Goal: Task Accomplishment & Management: Use online tool/utility

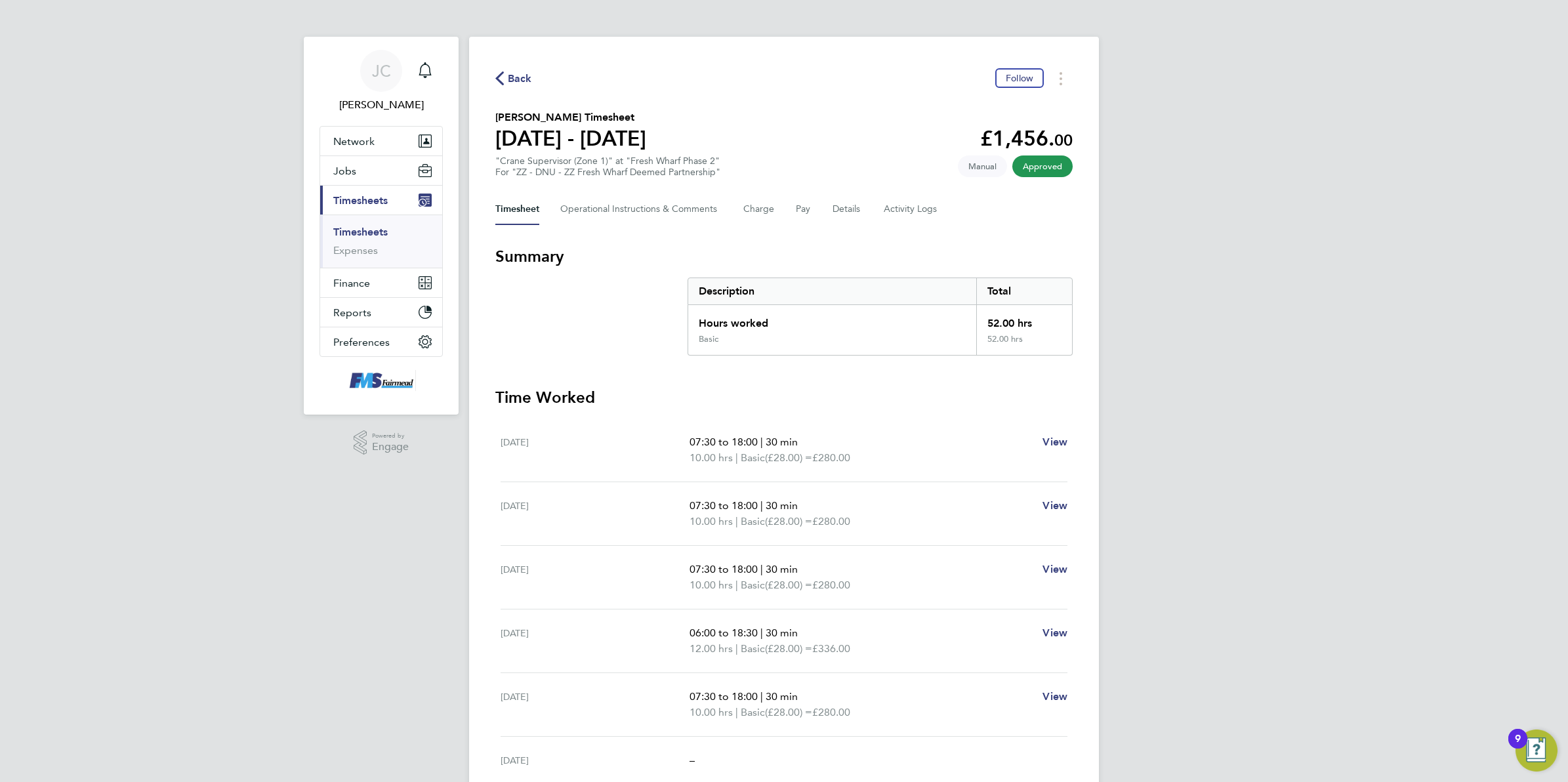
click at [523, 86] on span "Back" at bounding box center [520, 79] width 24 height 16
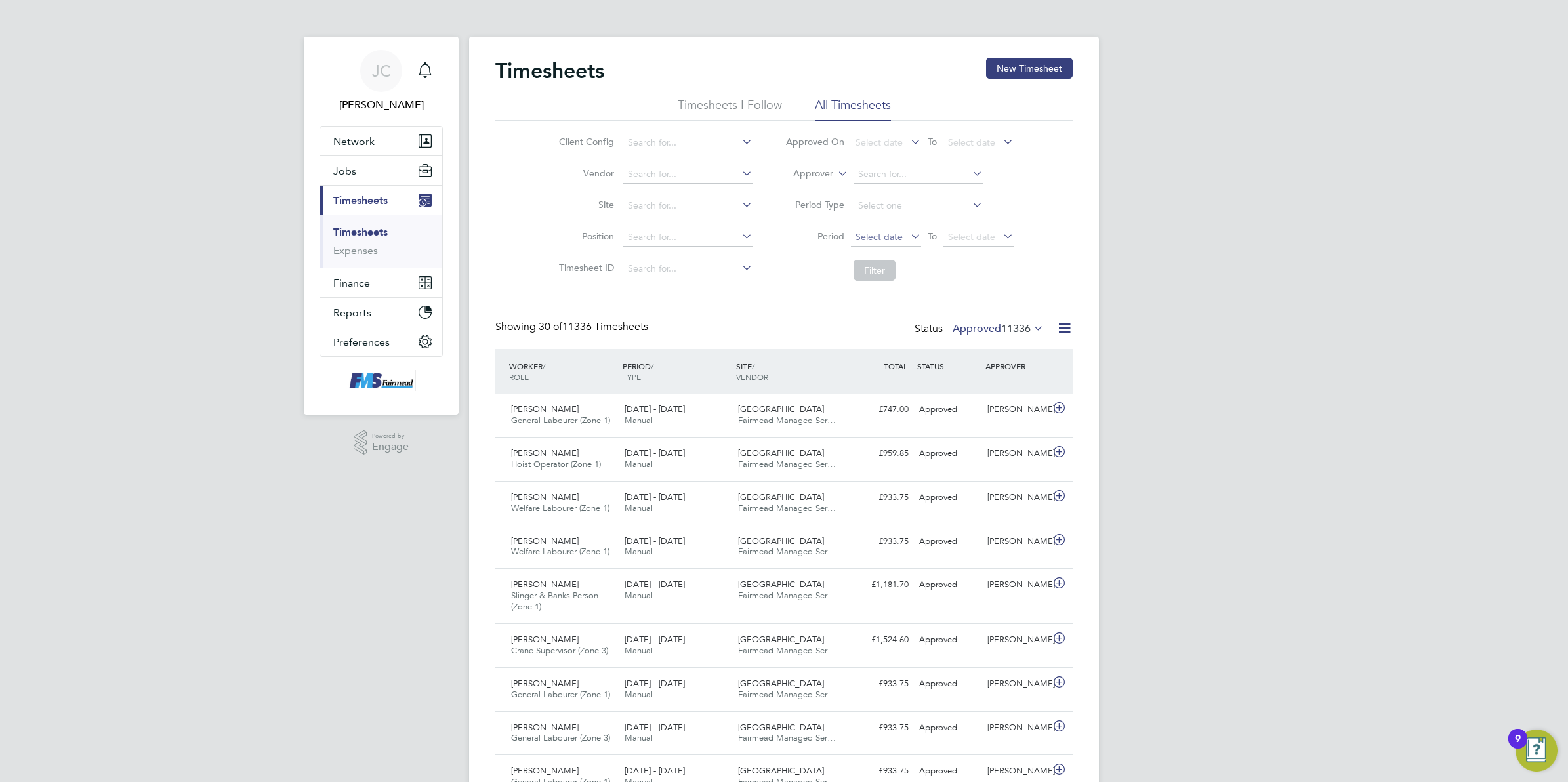
click at [899, 240] on span "Select date" at bounding box center [879, 237] width 47 height 12
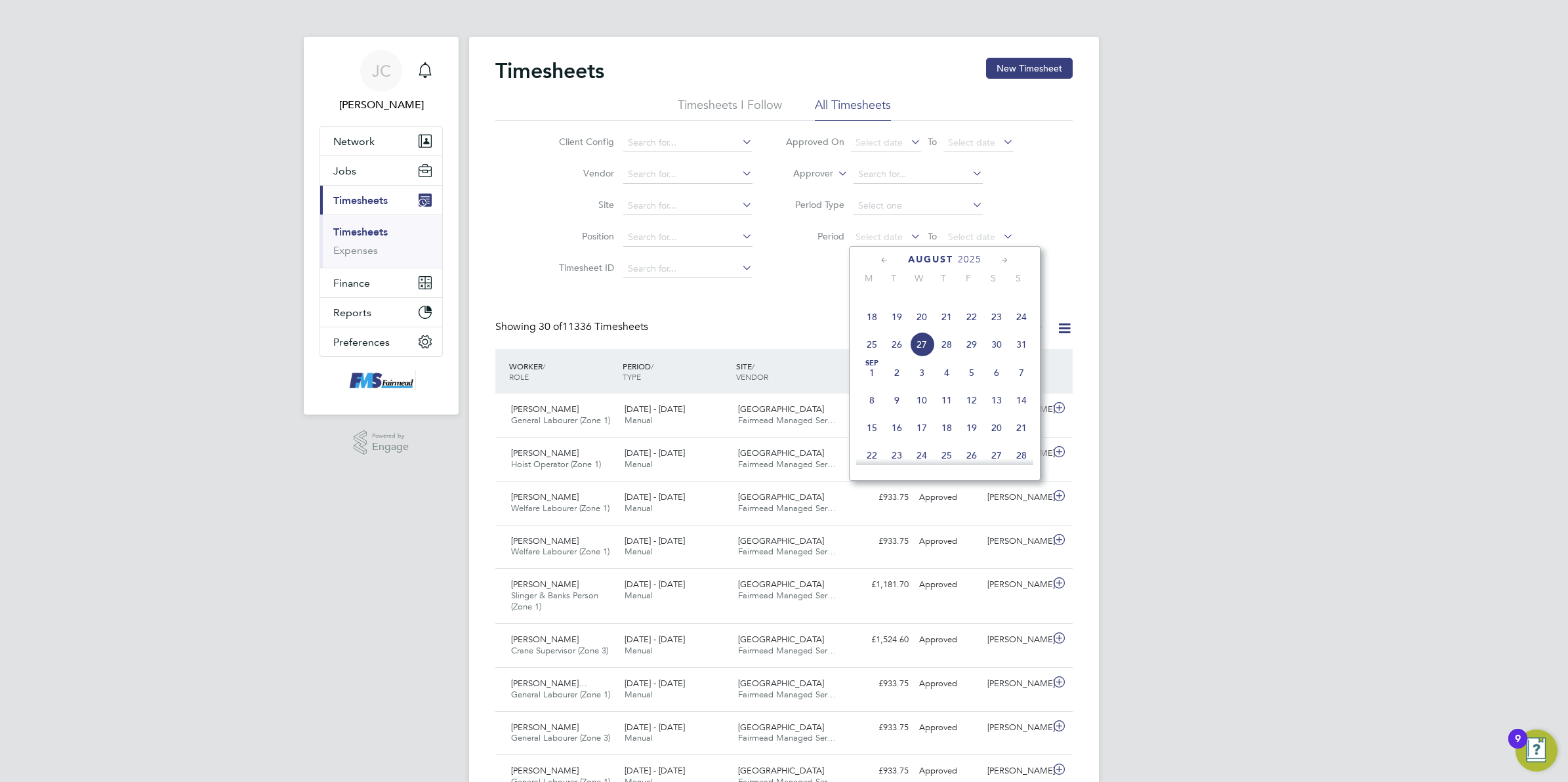
click at [876, 330] on span "18" at bounding box center [872, 317] width 25 height 25
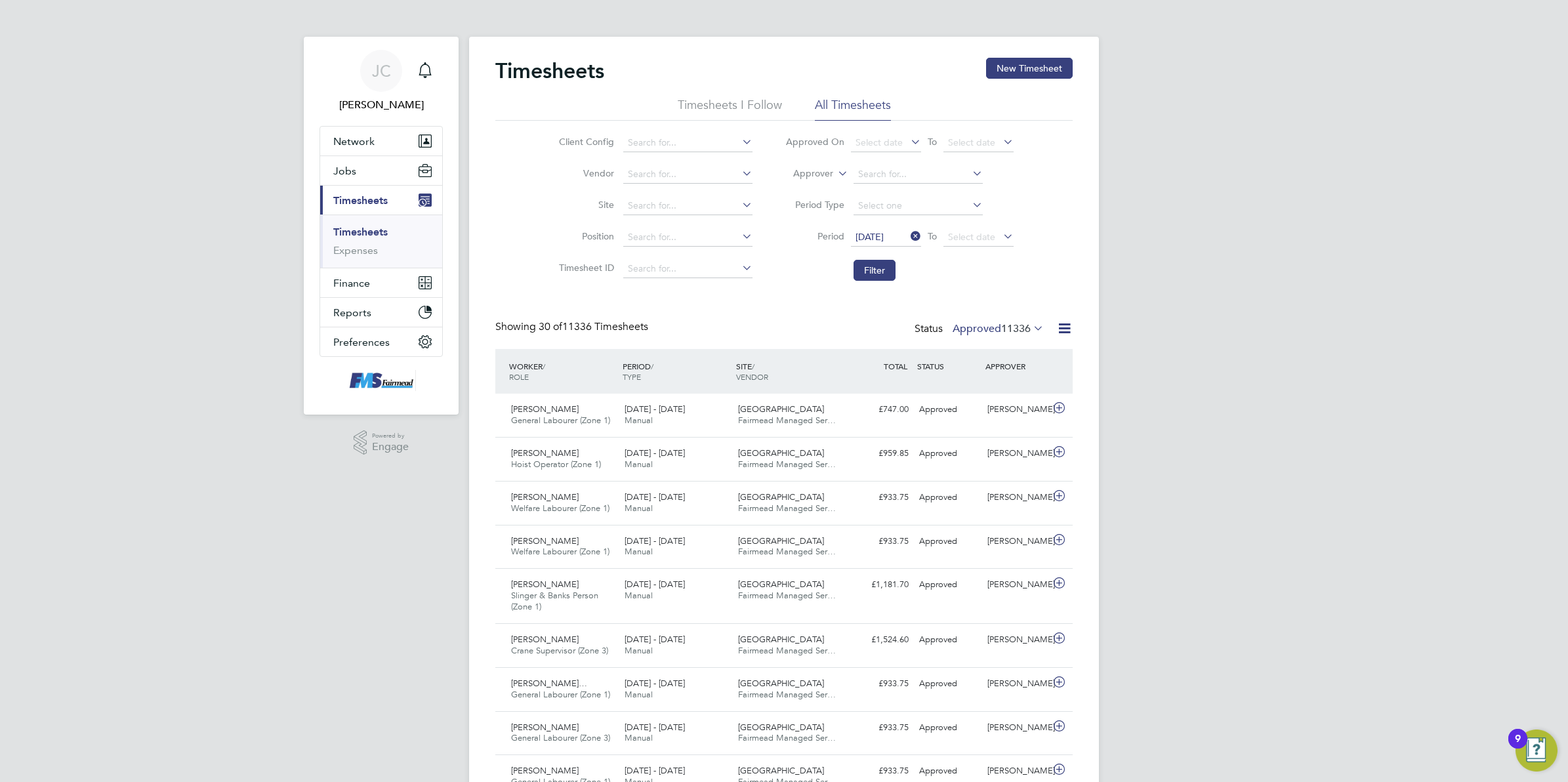
click at [1001, 240] on icon at bounding box center [1001, 237] width 0 height 19
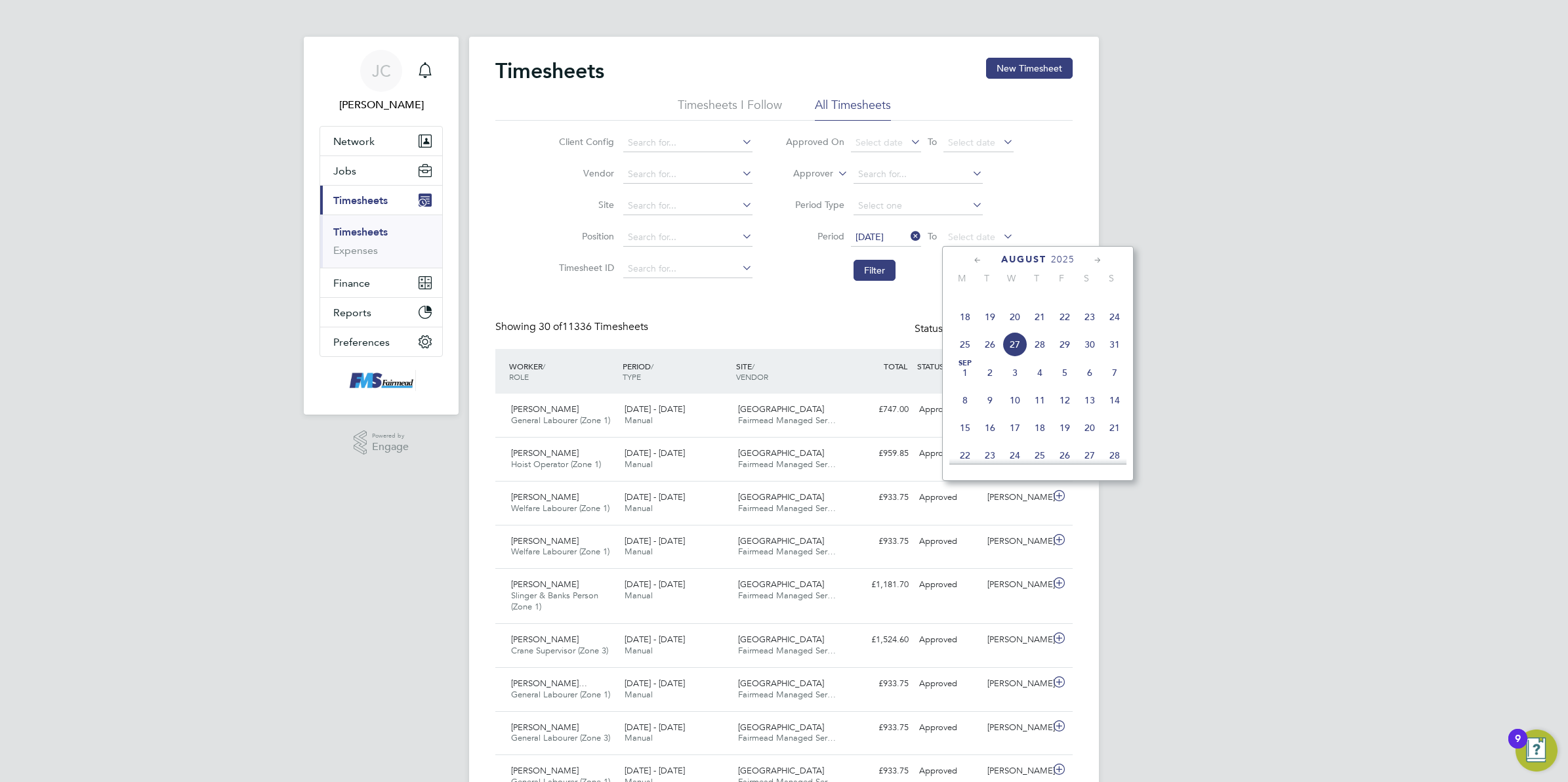
click at [1116, 330] on span "24" at bounding box center [1115, 317] width 25 height 25
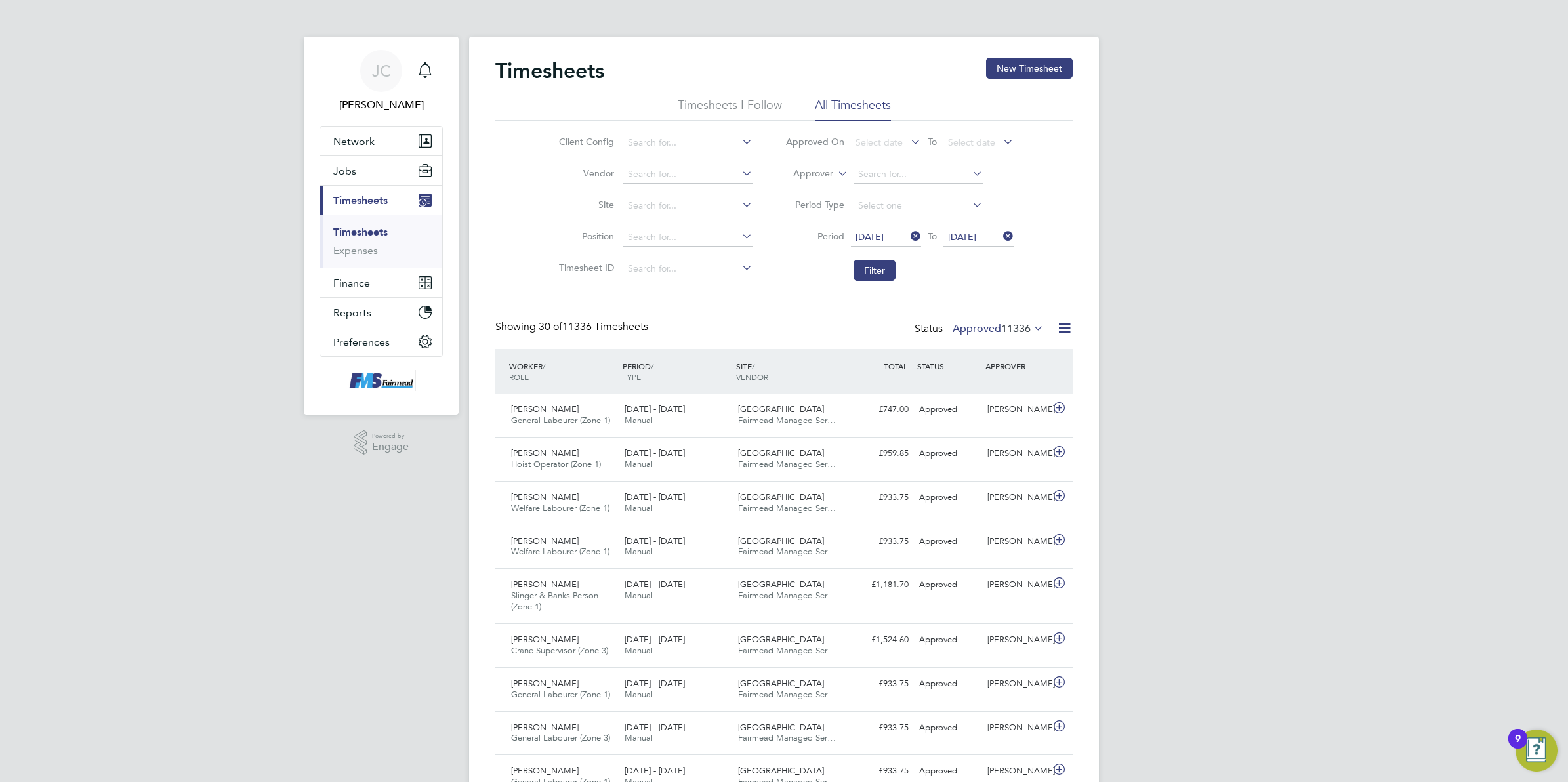
click at [860, 282] on li "Filter" at bounding box center [899, 270] width 261 height 34
click at [859, 276] on button "Filter" at bounding box center [875, 270] width 42 height 21
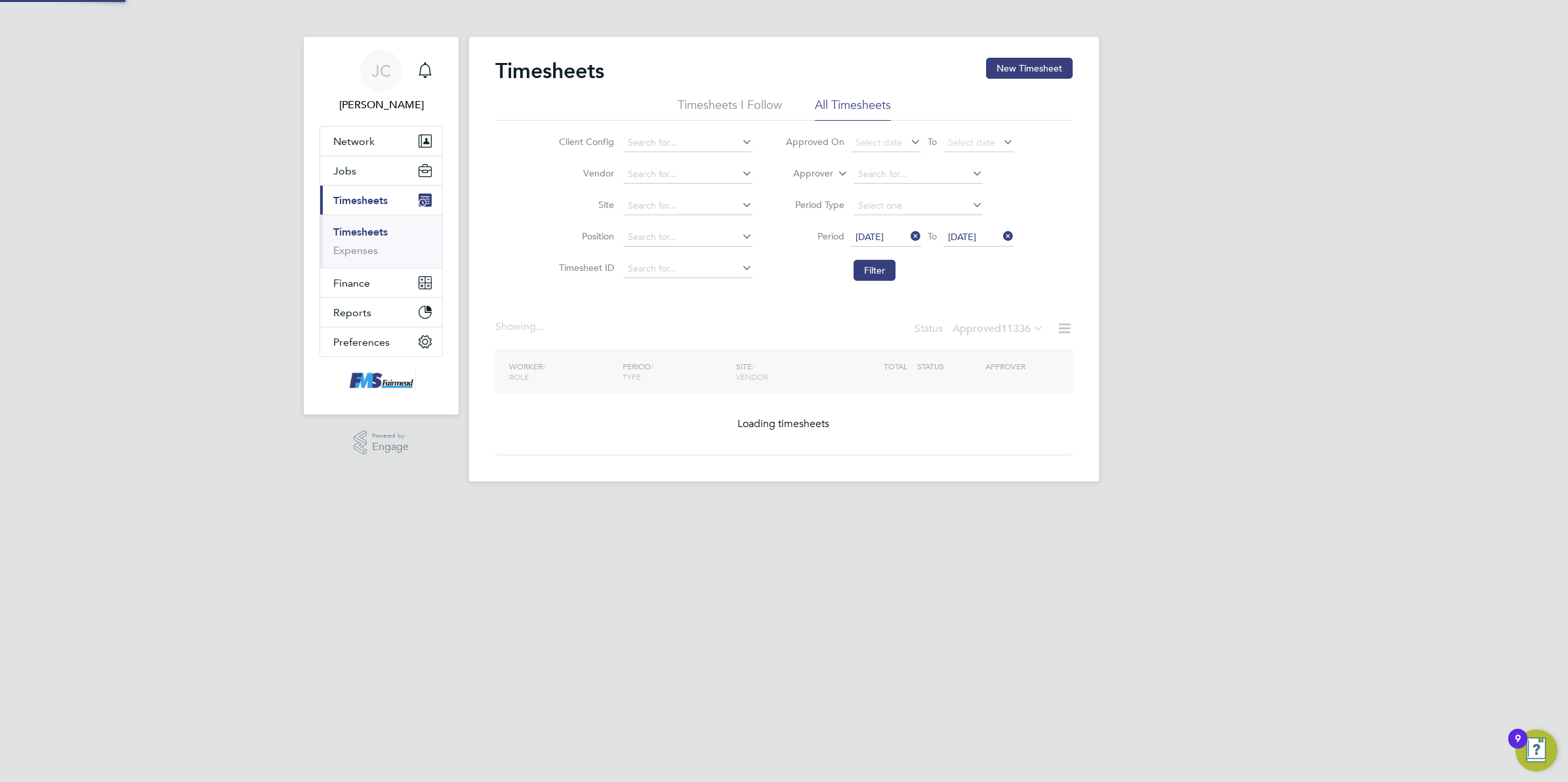
drag, startPoint x: 1216, startPoint y: 316, endPoint x: 1105, endPoint y: 320, distance: 111.1
click at [1216, 316] on div "[PERSON_NAME] Notifications Applications: Network Team Members Businesses Sites…" at bounding box center [784, 251] width 1568 height 502
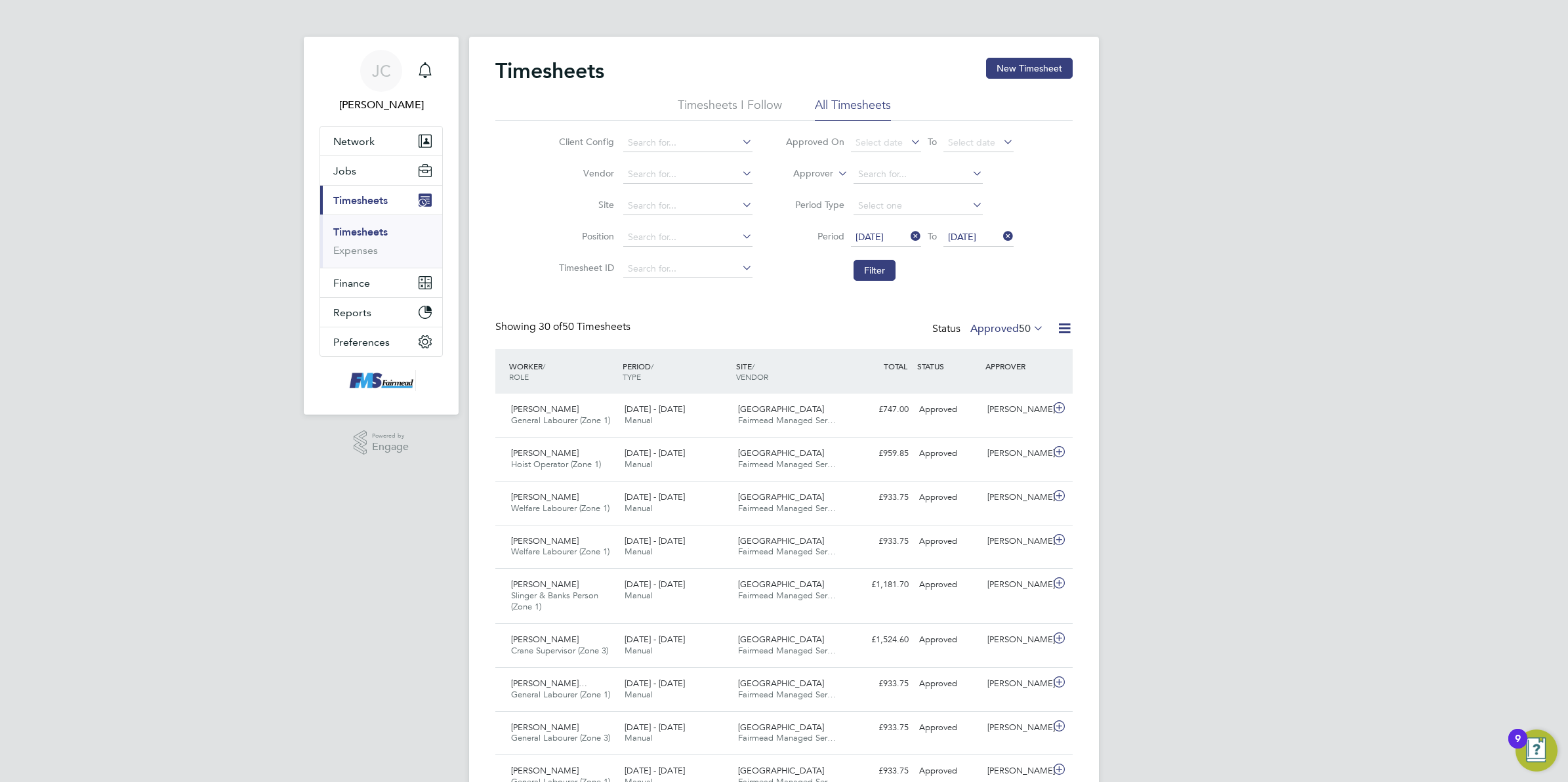
click at [1027, 330] on span "50" at bounding box center [1024, 328] width 12 height 13
click at [1008, 334] on label "Approved 50" at bounding box center [1007, 328] width 73 height 13
drag, startPoint x: 990, startPoint y: 323, endPoint x: 1103, endPoint y: 346, distance: 115.3
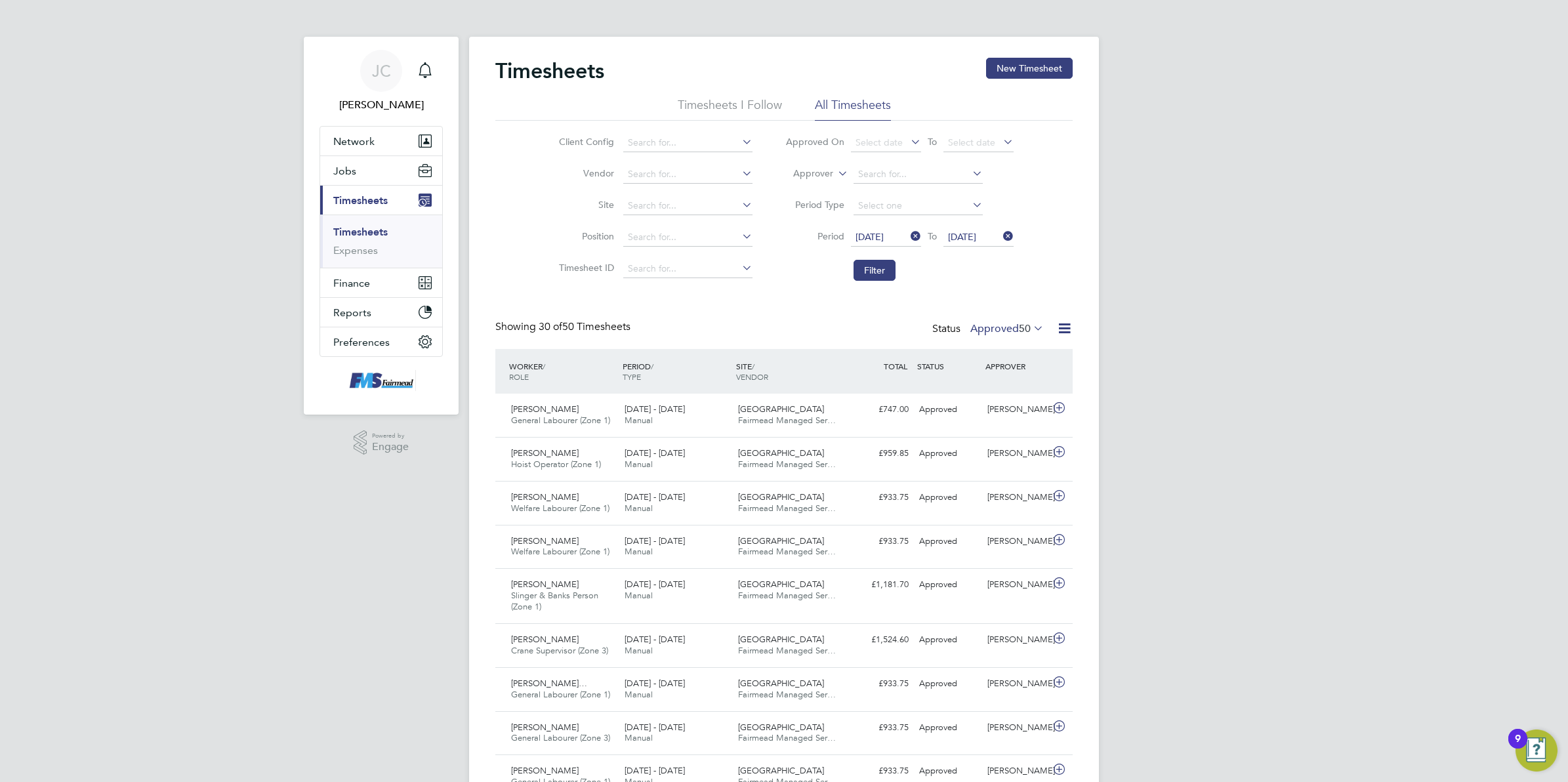
click at [991, 323] on label "Approved 50" at bounding box center [1007, 328] width 73 height 13
click at [1065, 323] on icon at bounding box center [1064, 328] width 16 height 16
click at [992, 384] on li "Download Timesheets Report" at bounding box center [983, 386] width 174 height 19
